Goal: Navigation & Orientation: Find specific page/section

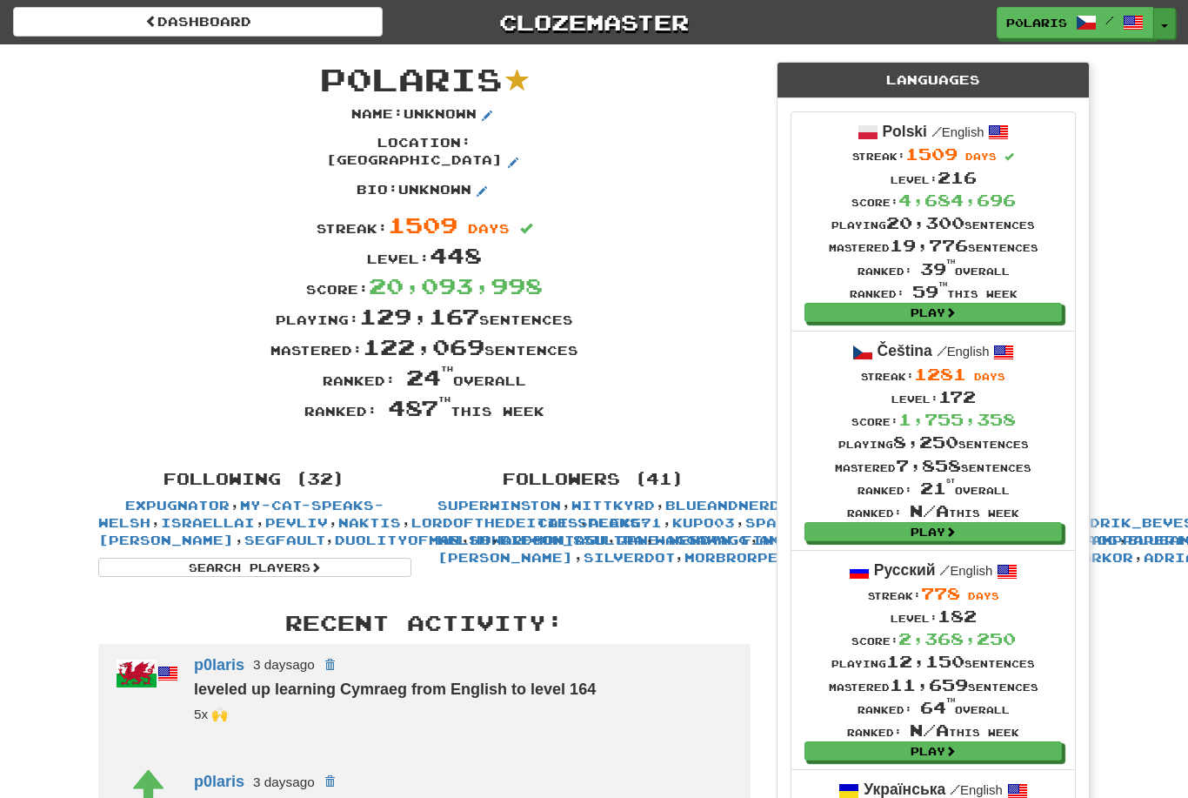
click at [1163, 30] on button "Toggle Dropdown" at bounding box center [1165, 23] width 23 height 31
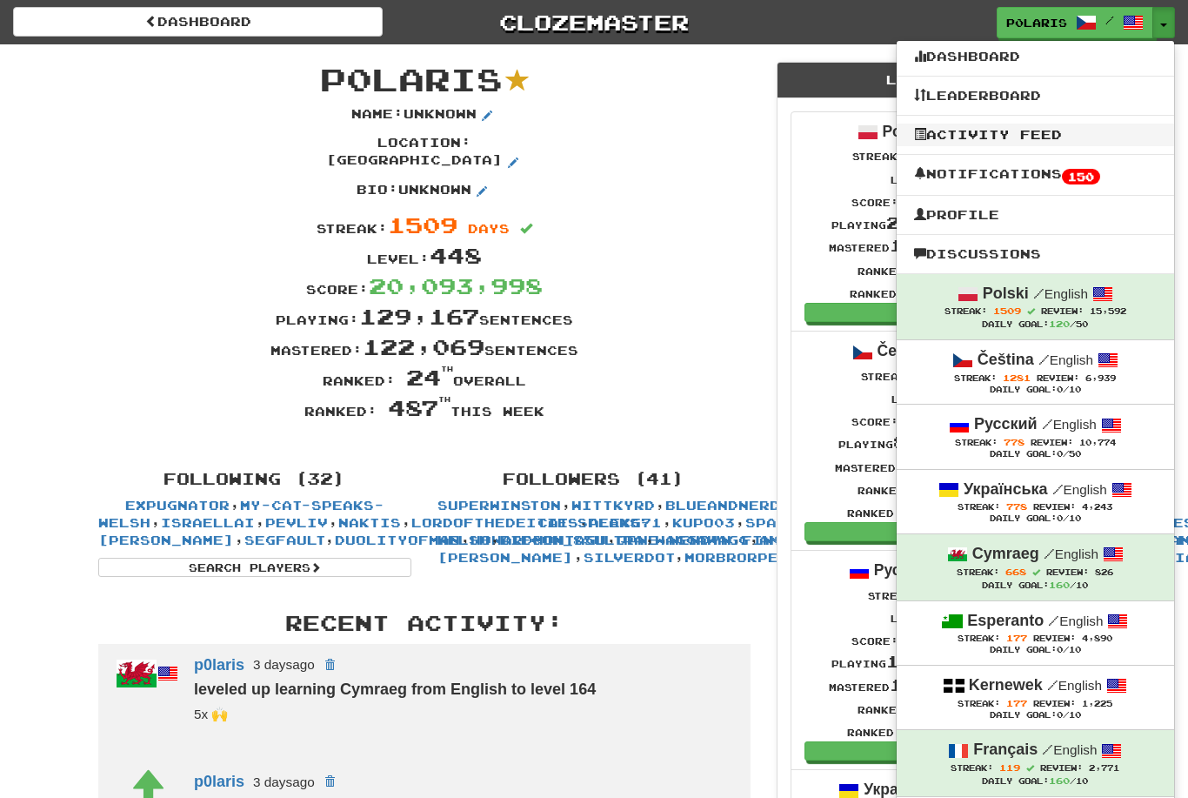
click at [1030, 142] on link "Activity Feed" at bounding box center [1036, 135] width 278 height 23
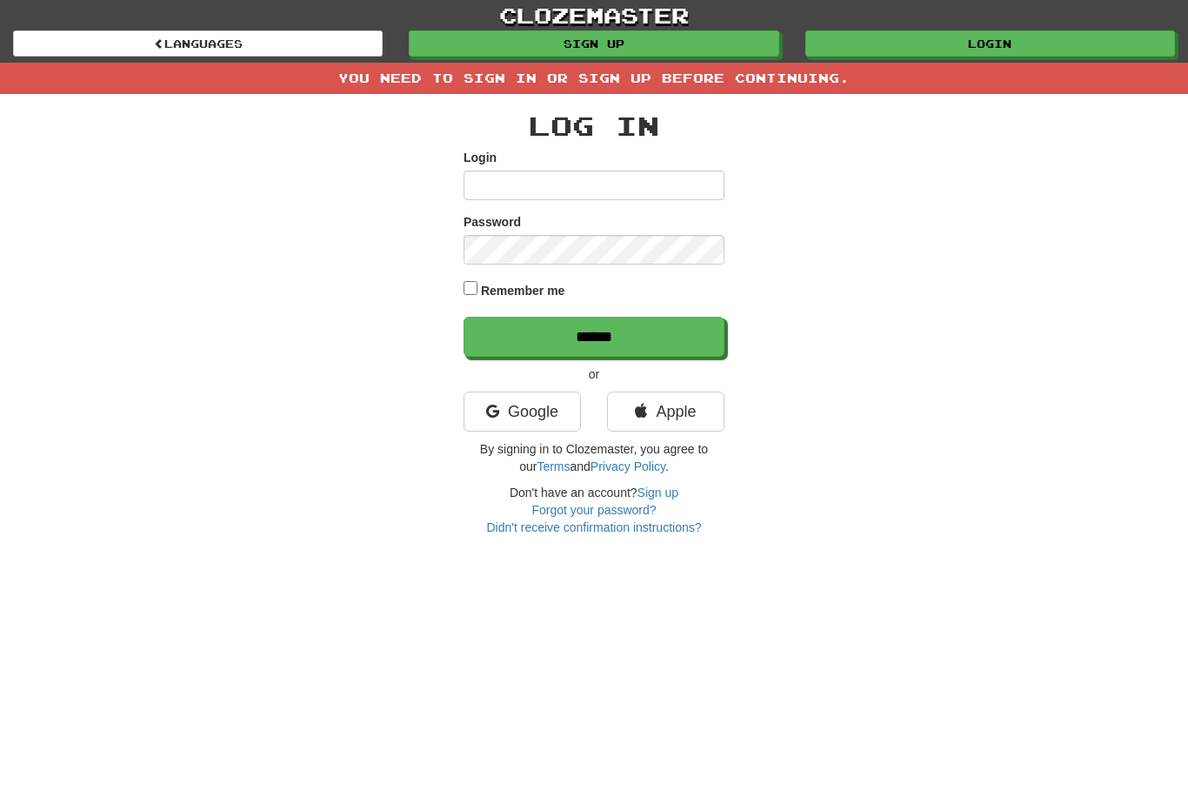
click at [479, 288] on div "Remember me" at bounding box center [594, 291] width 261 height 26
click at [534, 195] on input "Login" at bounding box center [594, 186] width 261 height 30
type input "*******"
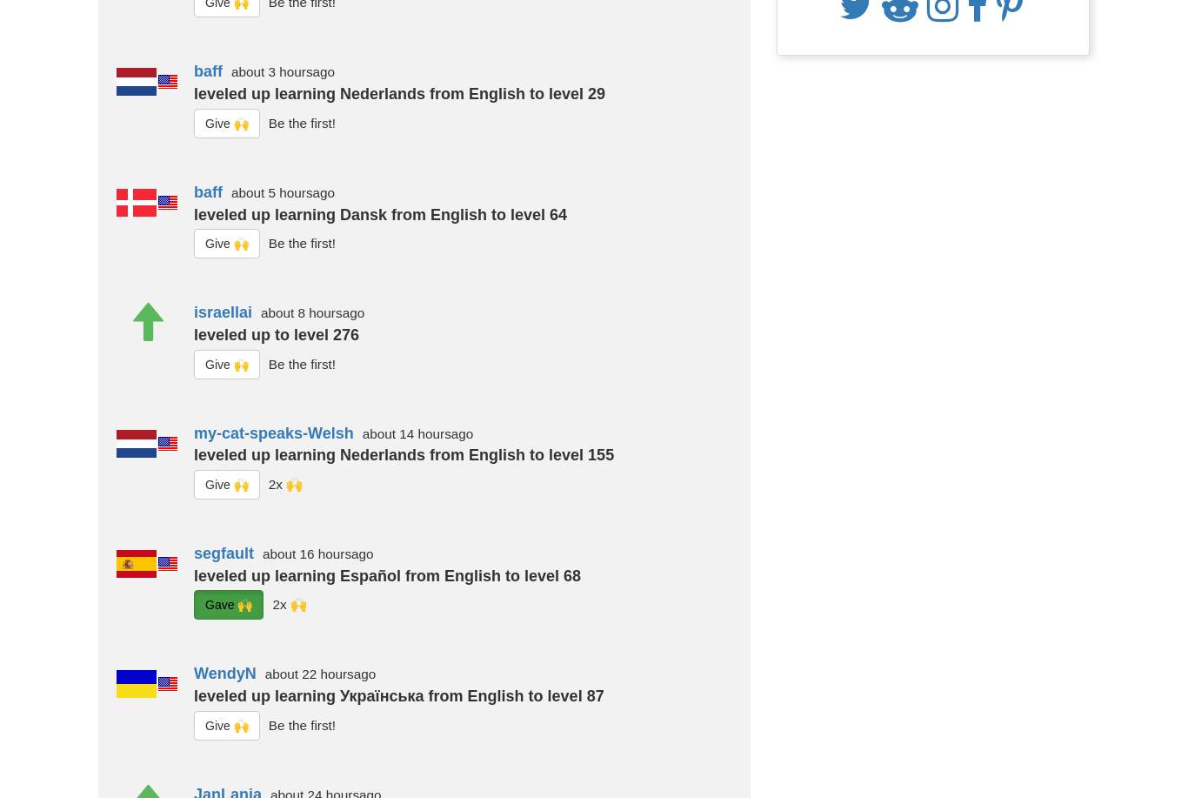
scroll to position [293, 0]
